Goal: Transaction & Acquisition: Purchase product/service

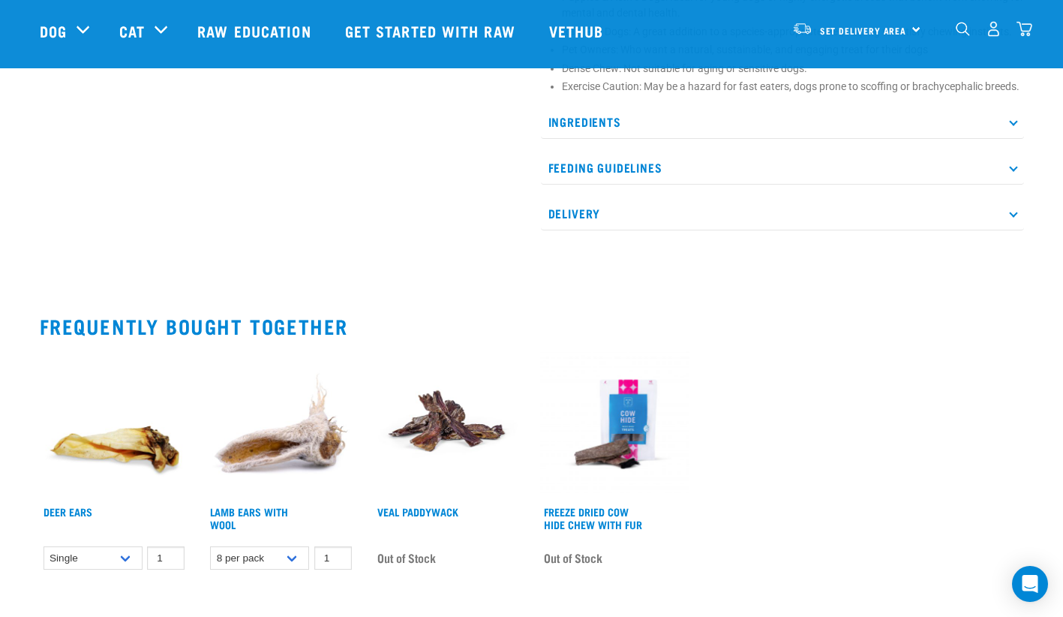
scroll to position [875, 0]
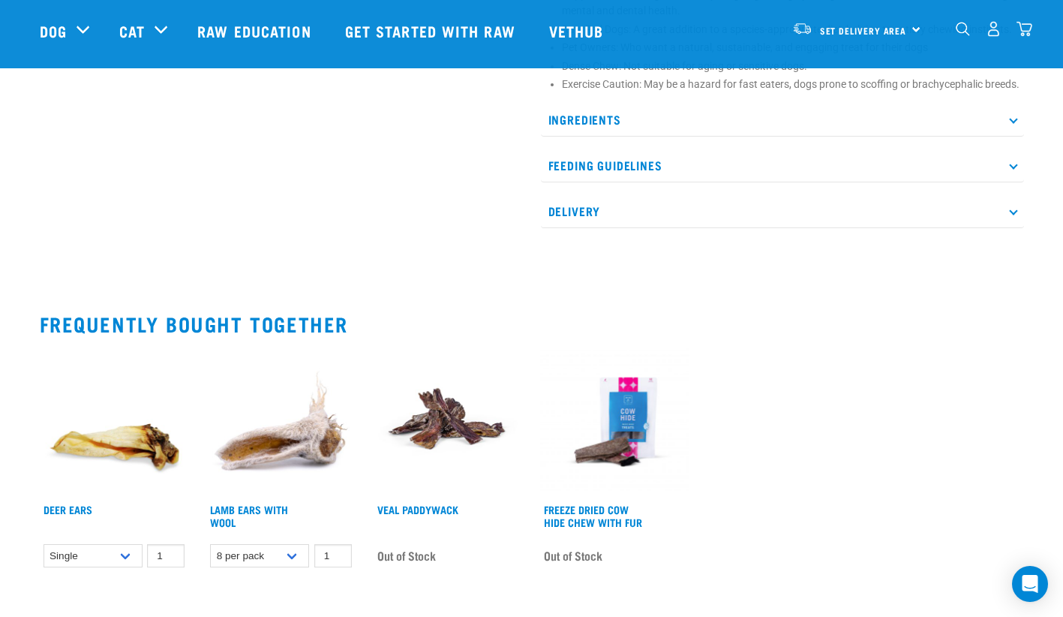
click at [711, 167] on p "Feeding Guidelines" at bounding box center [782, 166] width 483 height 34
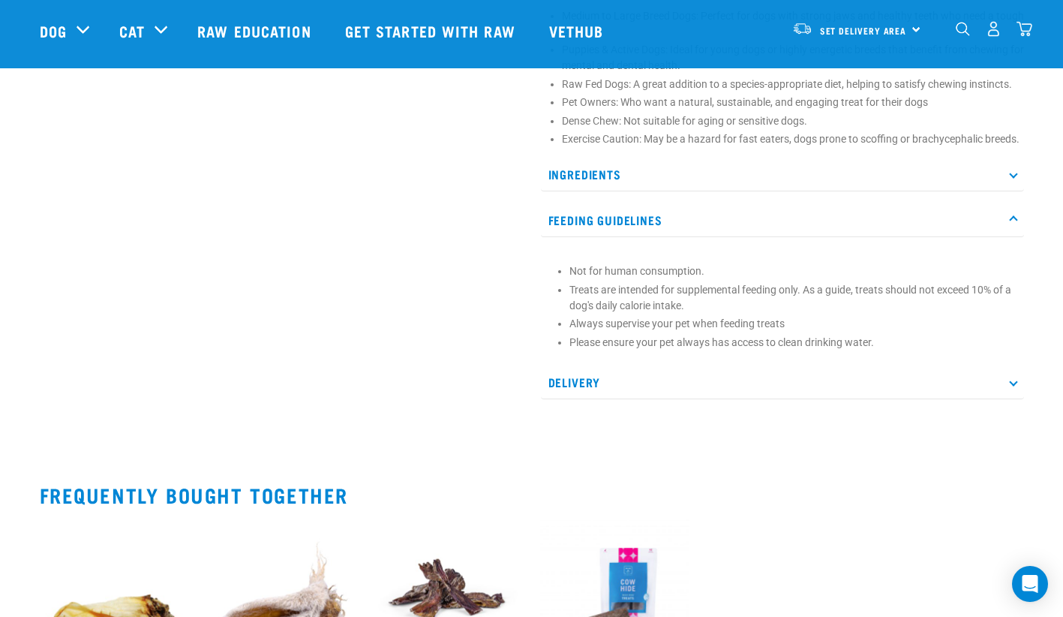
scroll to position [500, 0]
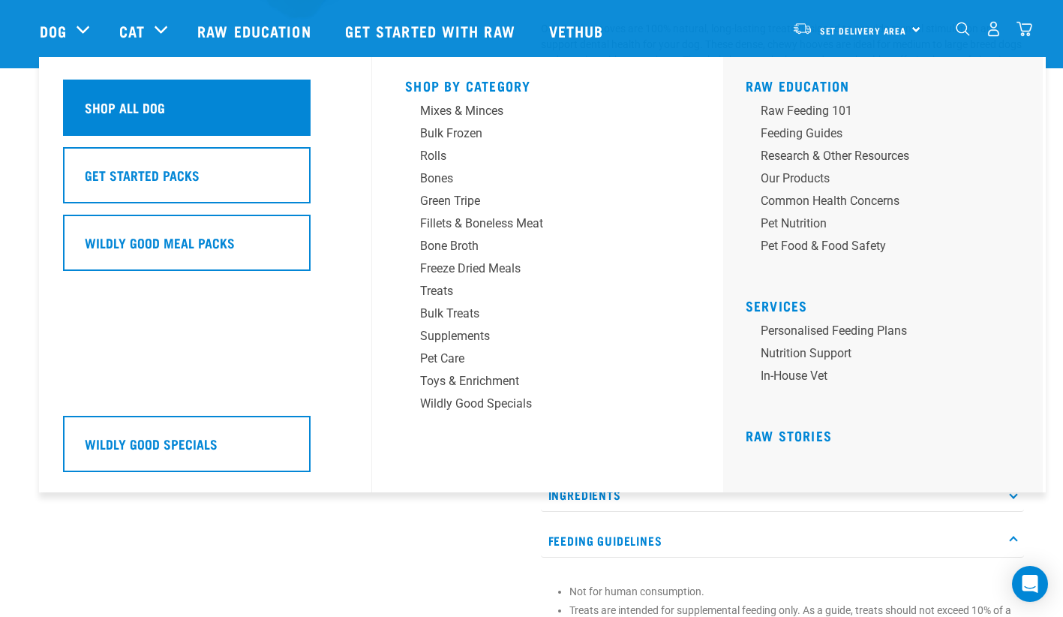
click at [127, 106] on h5 "Shop All Dog" at bounding box center [125, 108] width 80 height 20
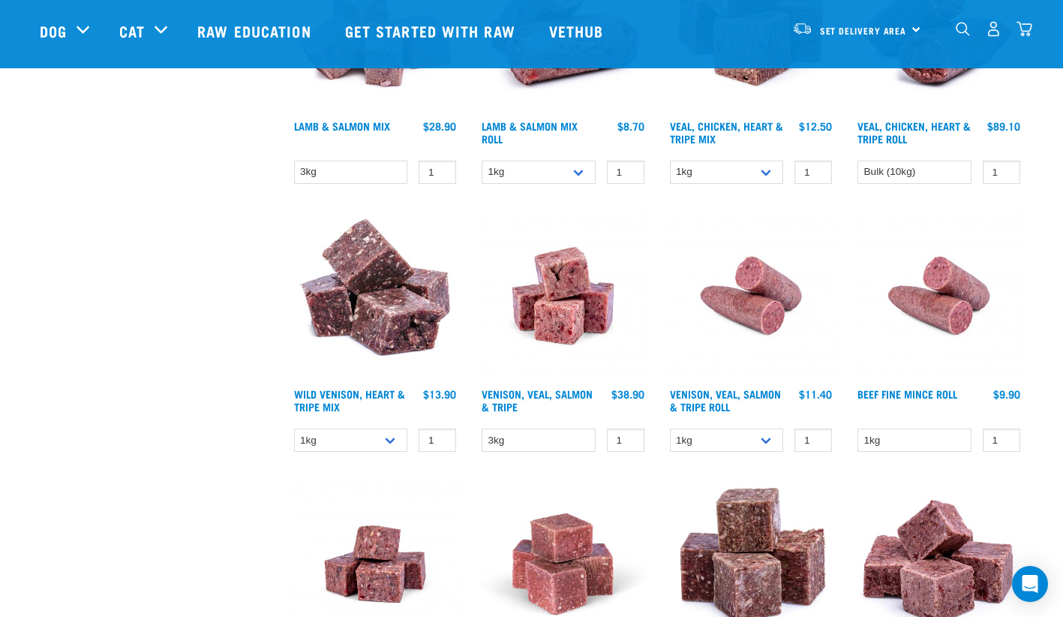
scroll to position [1750, 0]
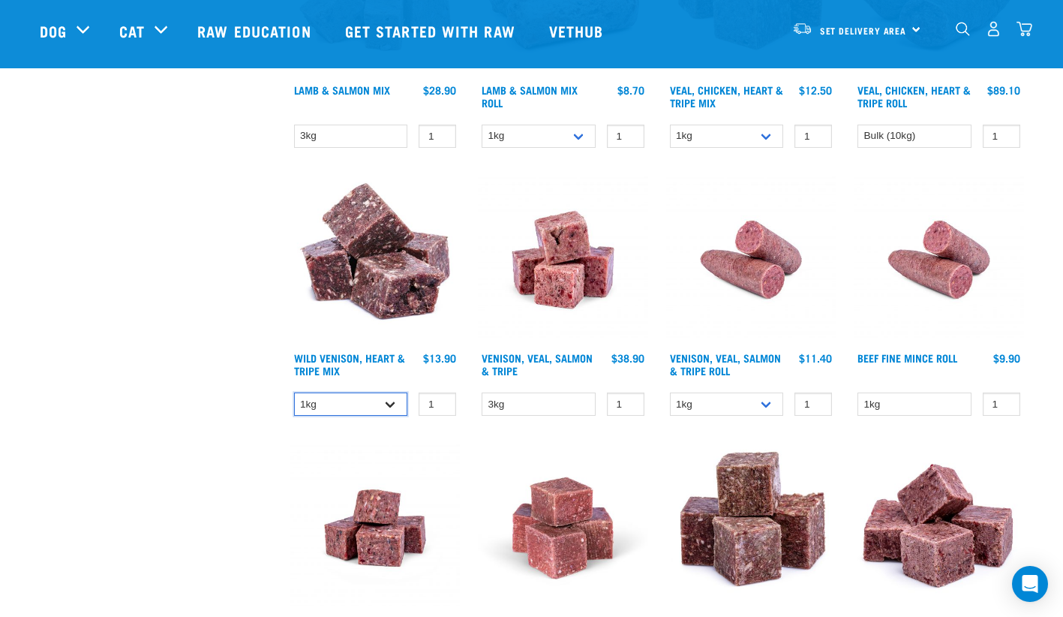
click at [389, 405] on select "1kg 3kg" at bounding box center [351, 403] width 114 height 23
select select "763"
click at [294, 392] on select "1kg 3kg" at bounding box center [351, 403] width 114 height 23
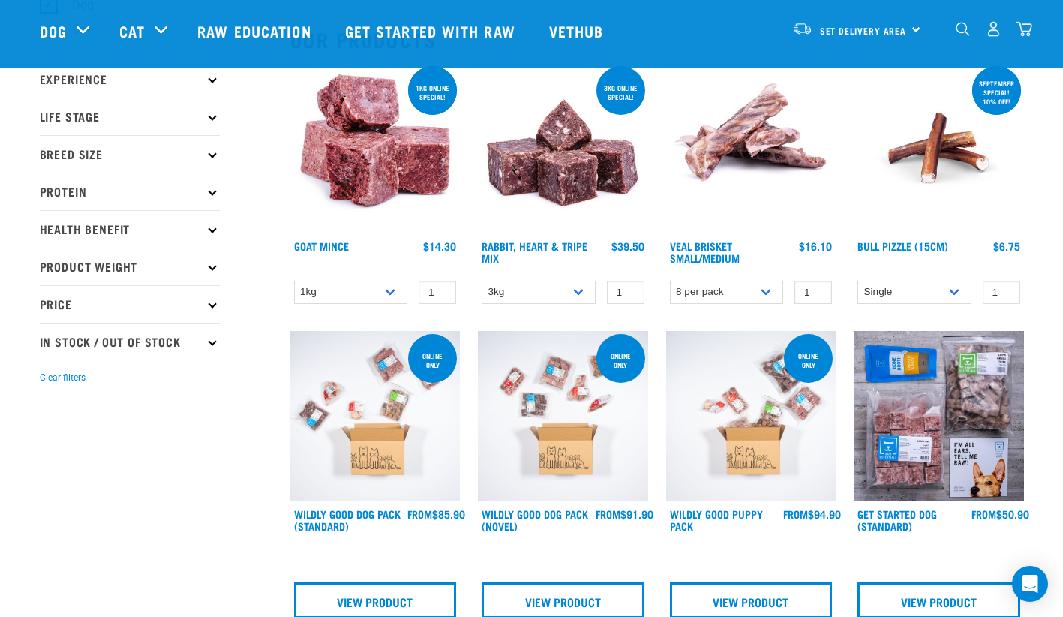
scroll to position [125, 0]
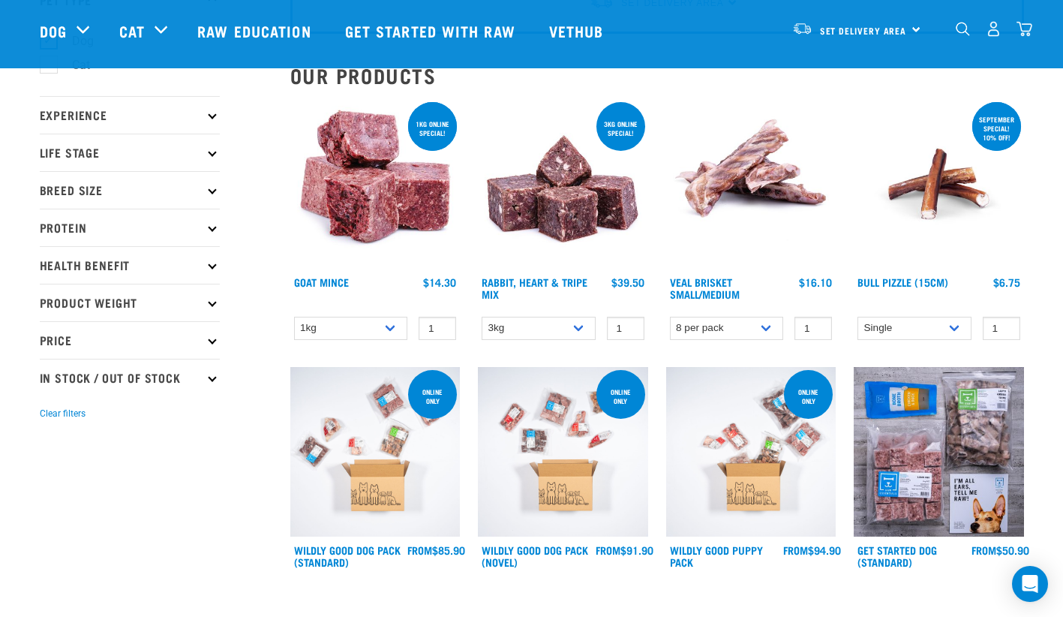
click at [217, 114] on p "Experience" at bounding box center [130, 115] width 180 height 38
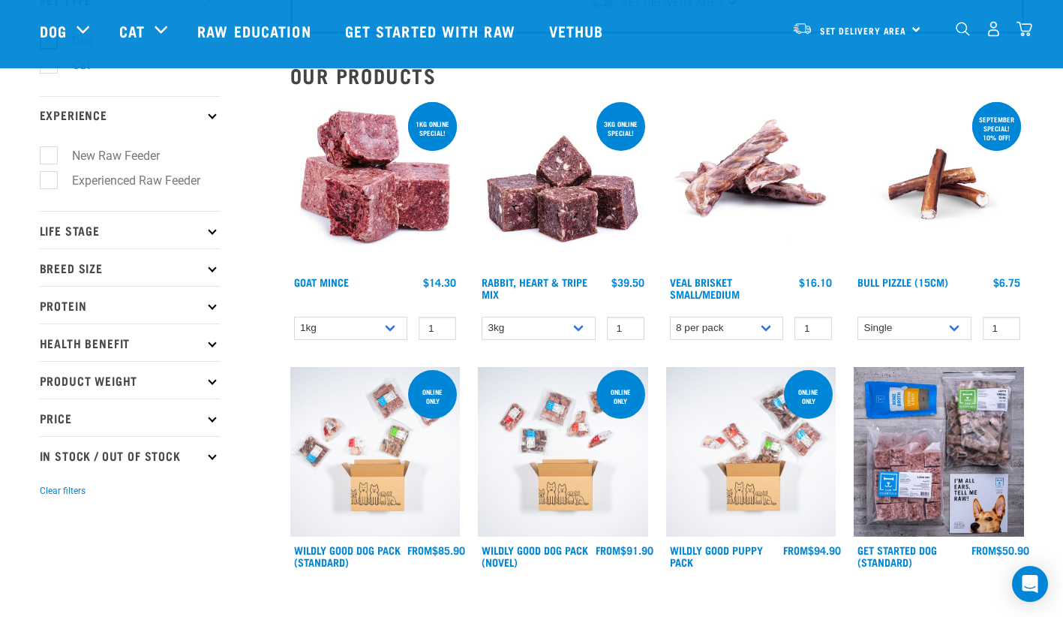
click at [206, 116] on p "Experience" at bounding box center [130, 115] width 180 height 38
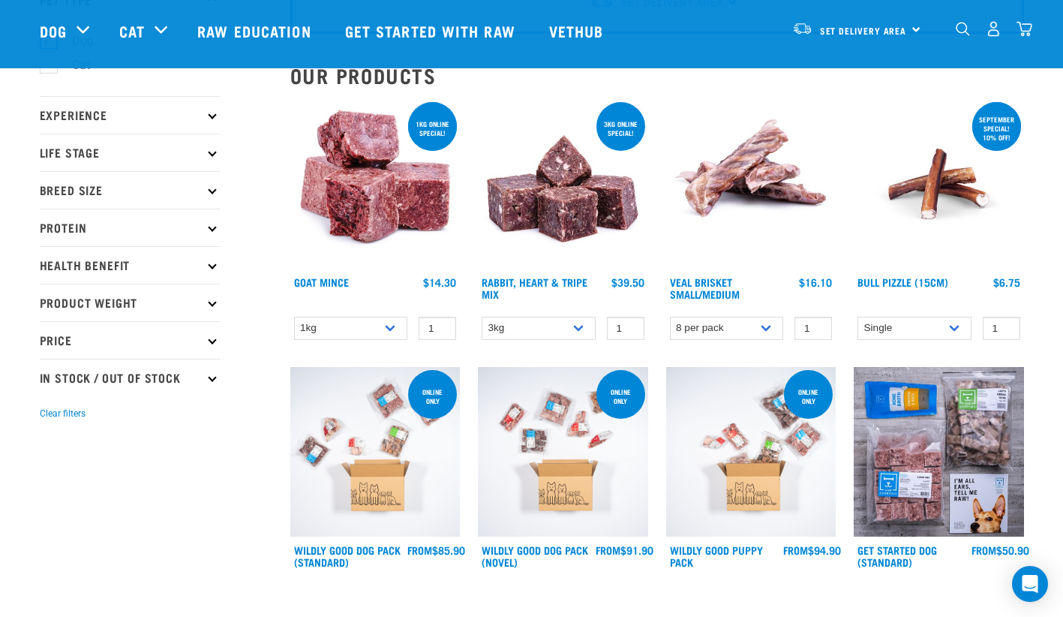
click at [196, 159] on p "Life Stage" at bounding box center [130, 153] width 180 height 38
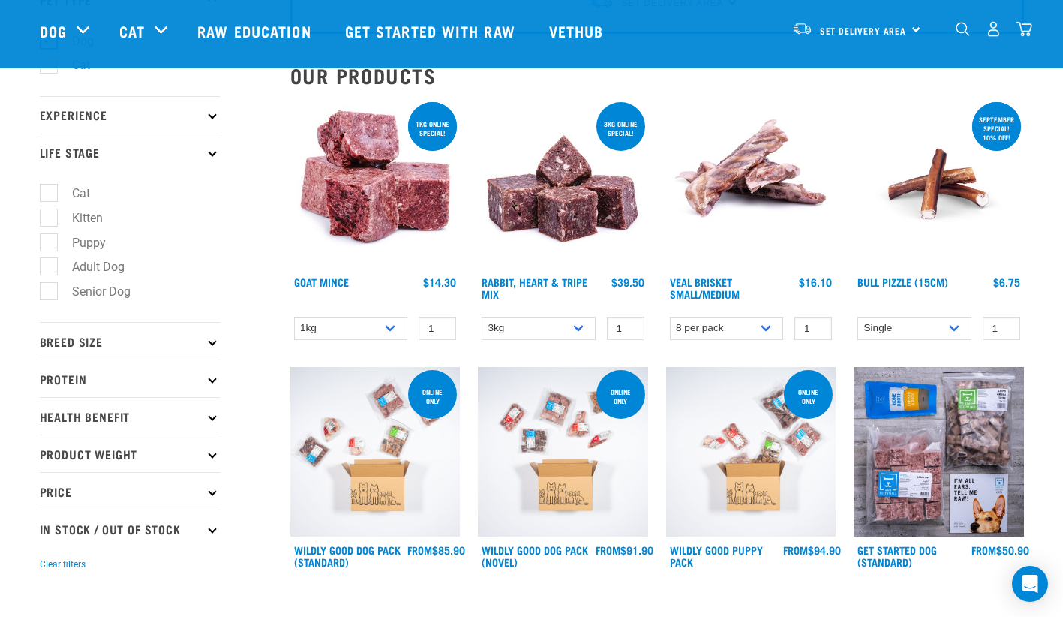
click at [48, 245] on label "Puppy" at bounding box center [80, 242] width 64 height 19
click at [44, 245] on input "Puppy" at bounding box center [45, 240] width 10 height 10
checkbox input "true"
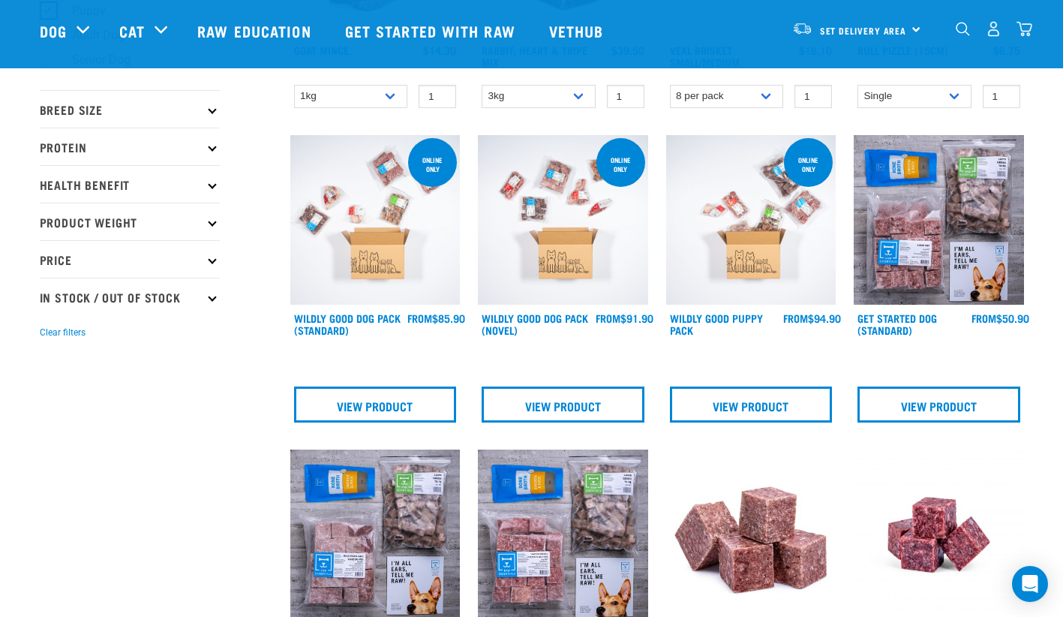
scroll to position [375, 0]
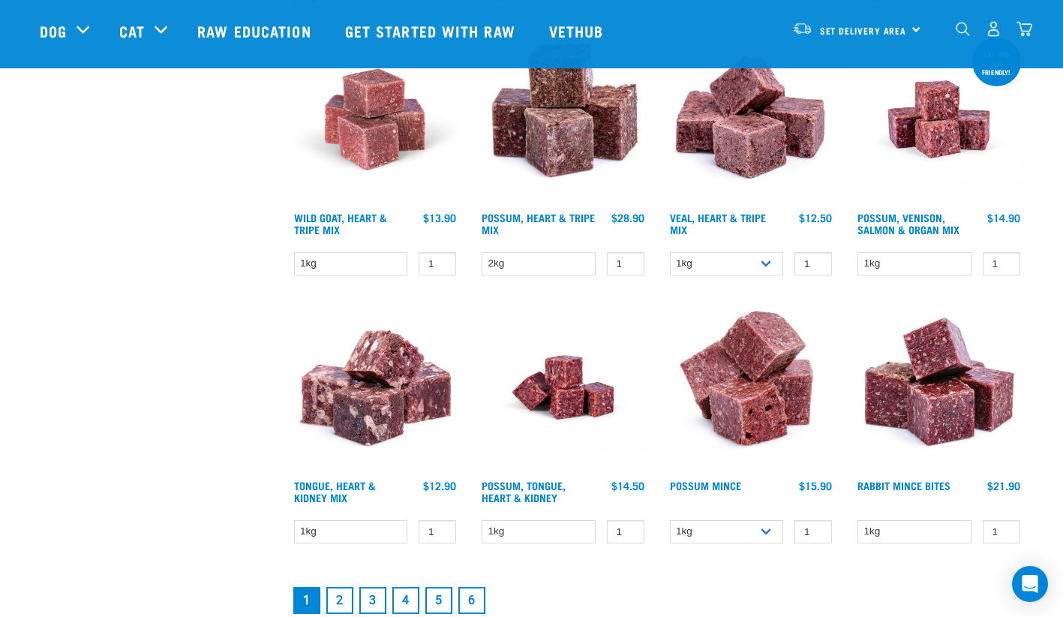
scroll to position [1875, 0]
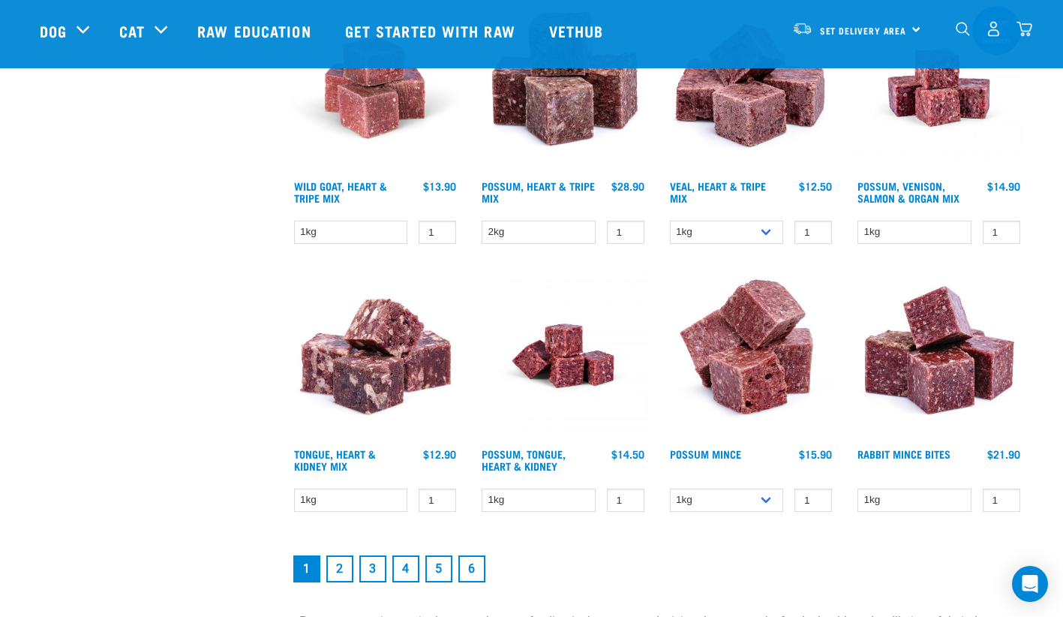
click at [345, 566] on link "2" at bounding box center [339, 568] width 27 height 27
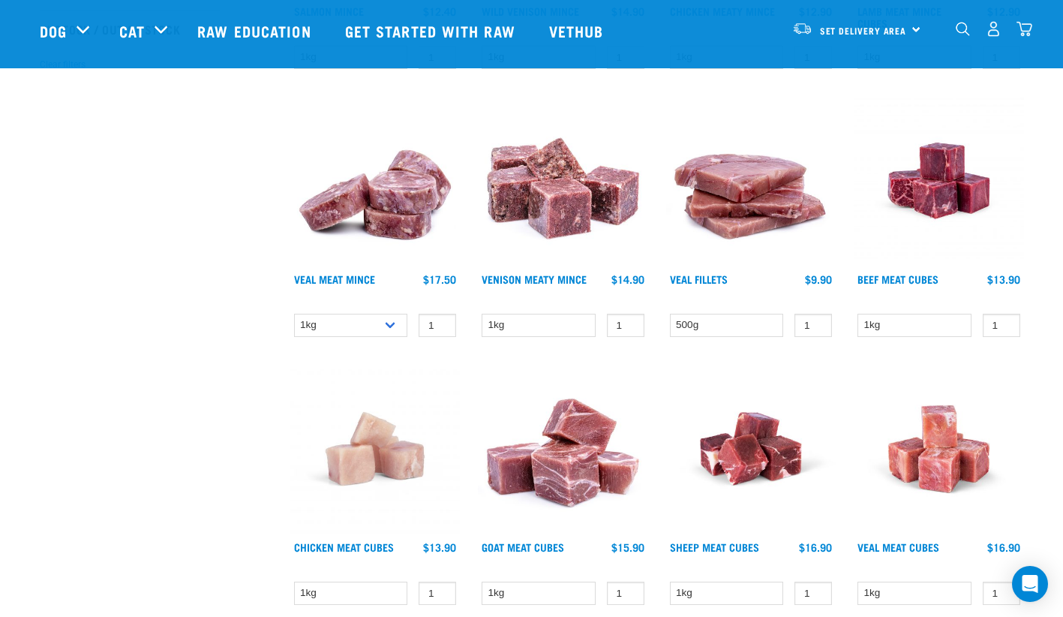
scroll to position [625, 0]
